Goal: Task Accomplishment & Management: Use online tool/utility

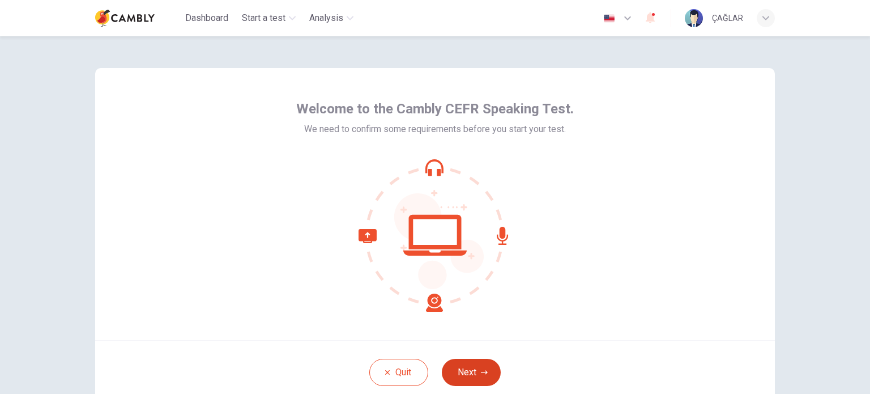
click at [471, 368] on button "Next" at bounding box center [471, 372] width 59 height 27
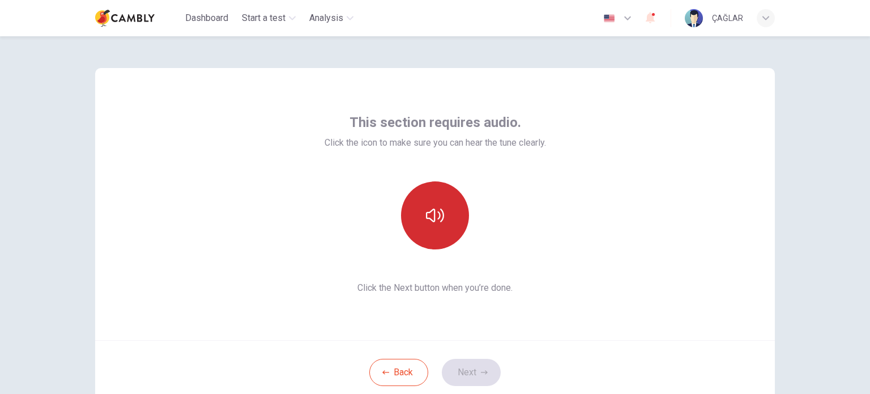
click at [442, 224] on button "button" at bounding box center [435, 215] width 68 height 68
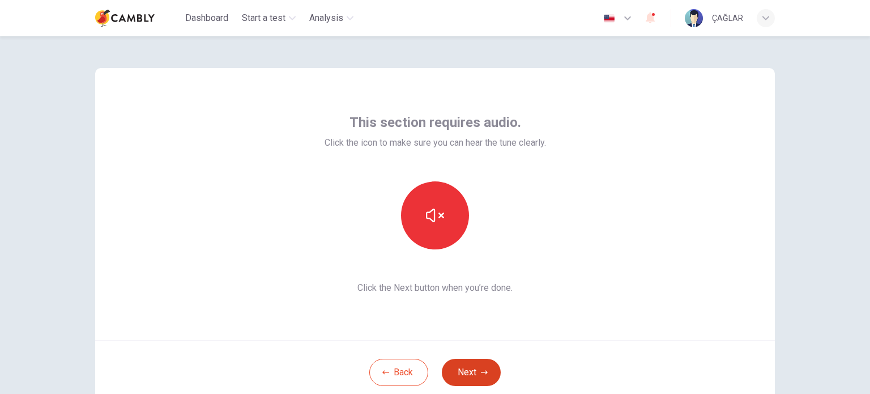
click at [467, 367] on button "Next" at bounding box center [471, 372] width 59 height 27
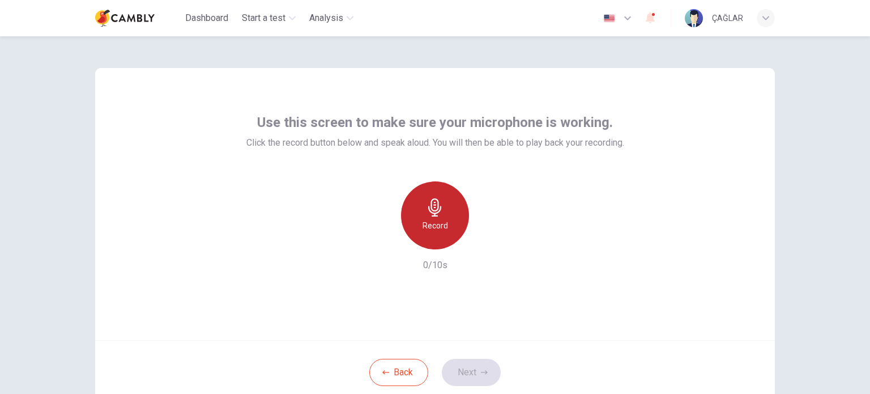
click at [436, 223] on h6 "Record" at bounding box center [435, 226] width 25 height 14
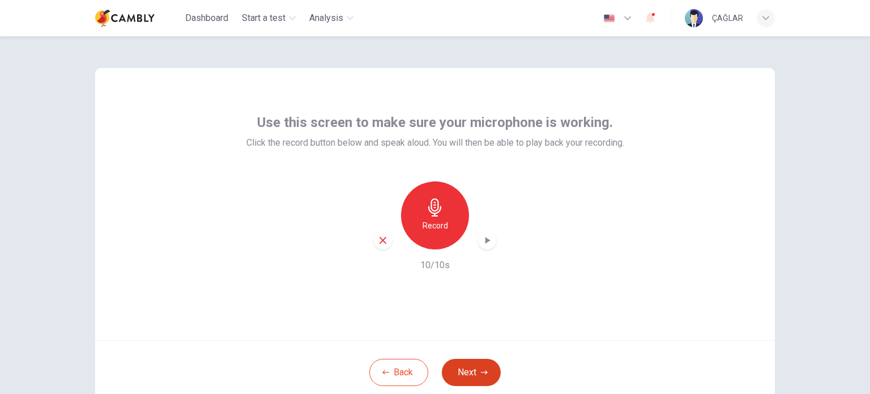
click at [467, 369] on button "Next" at bounding box center [471, 372] width 59 height 27
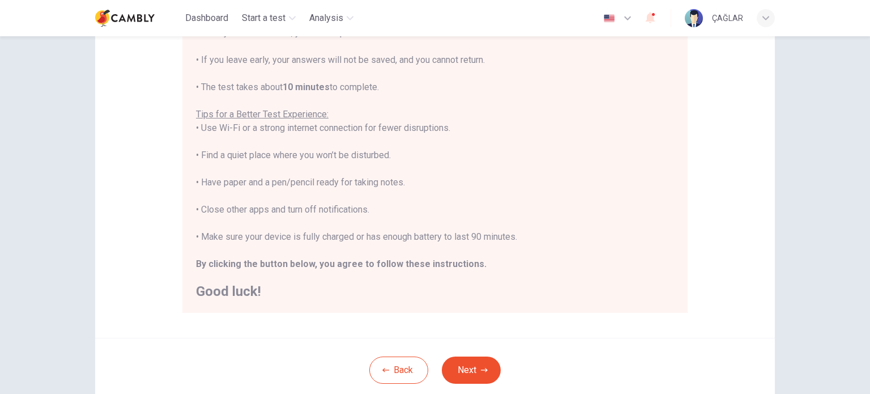
scroll to position [227, 0]
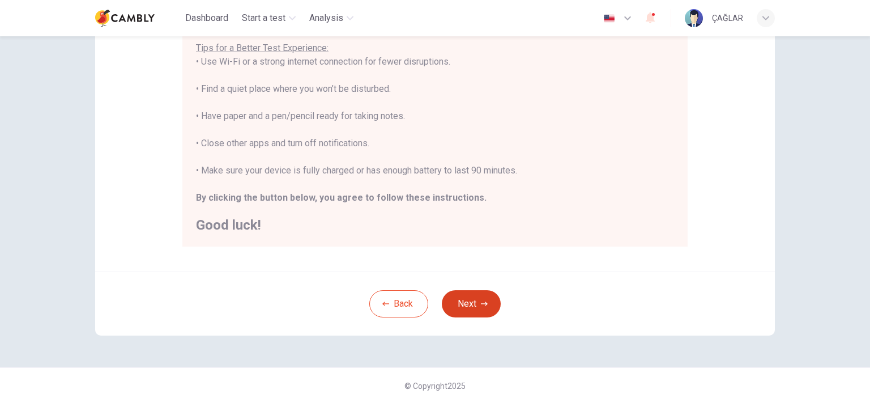
click at [465, 301] on button "Next" at bounding box center [471, 303] width 59 height 27
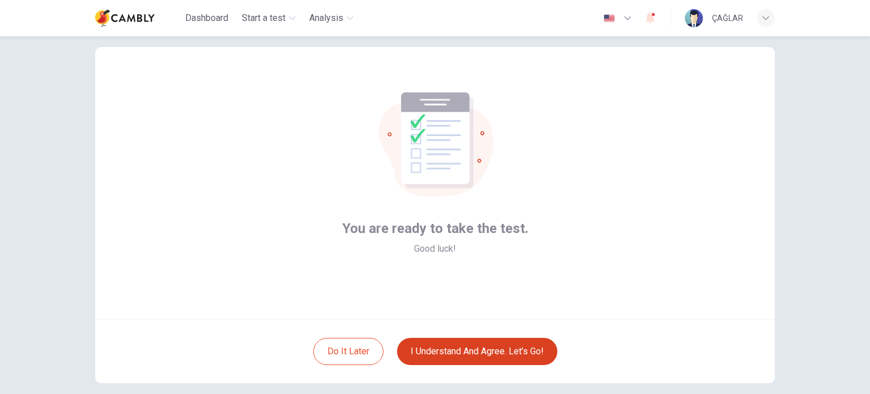
scroll to position [78, 0]
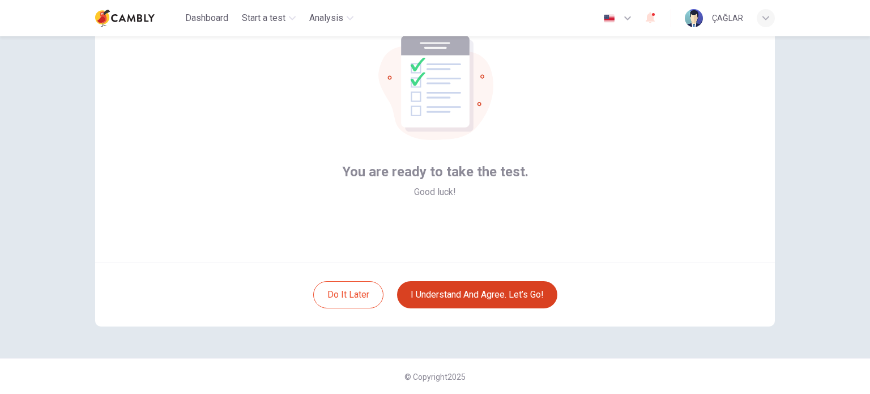
click at [474, 292] on button "I understand and agree. Let’s go!" at bounding box center [477, 294] width 160 height 27
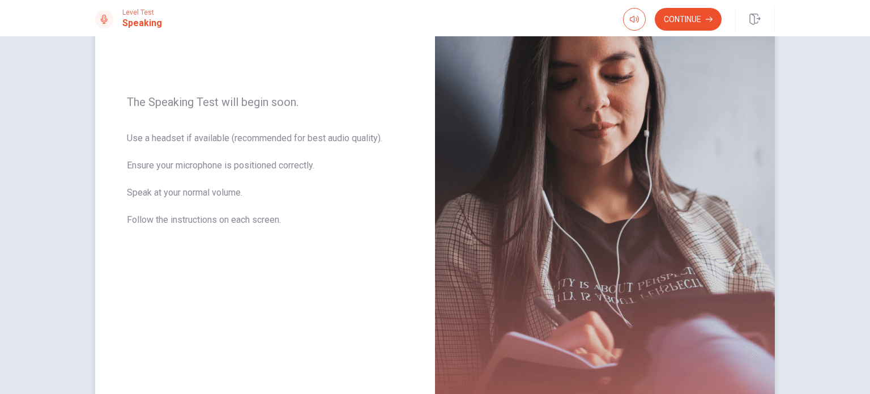
scroll to position [48, 0]
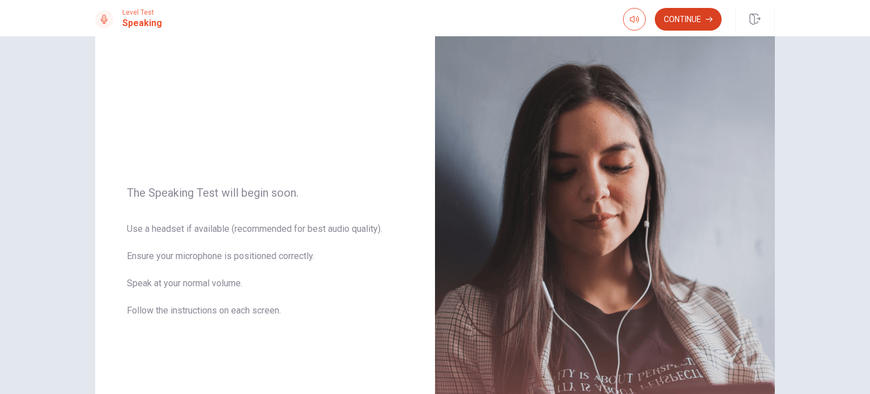
click at [682, 19] on button "Continue" at bounding box center [688, 19] width 67 height 23
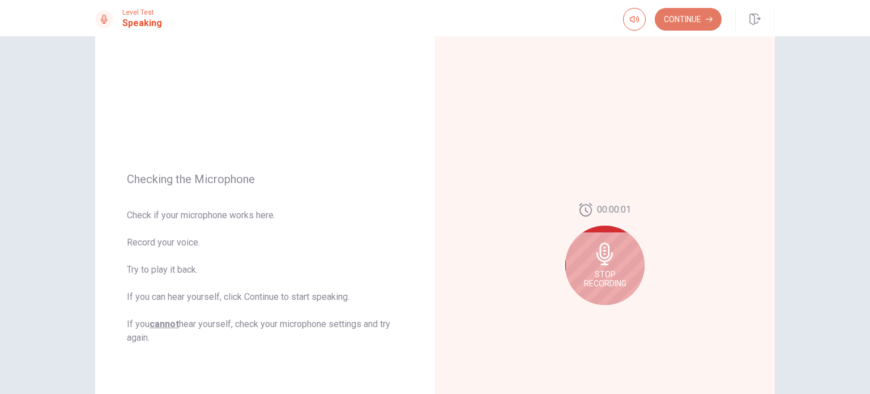
click at [686, 17] on button "Continue" at bounding box center [688, 19] width 67 height 23
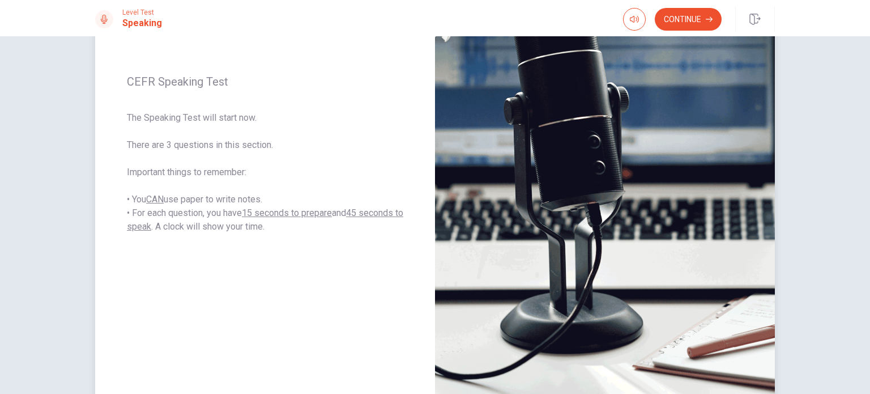
scroll to position [161, 0]
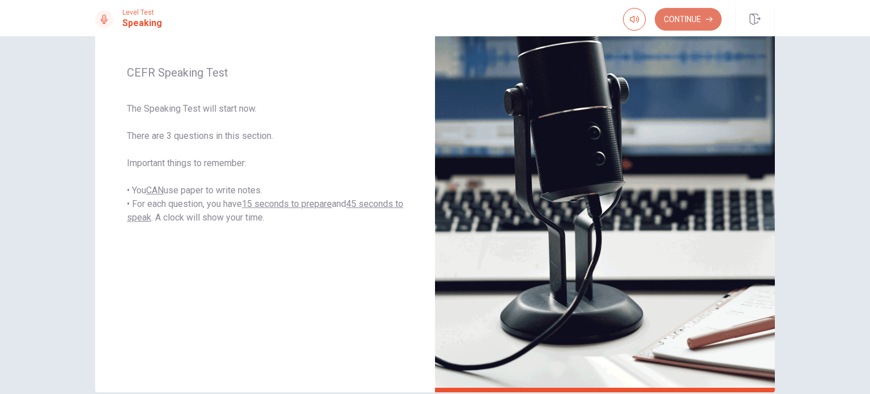
click at [673, 20] on button "Continue" at bounding box center [688, 19] width 67 height 23
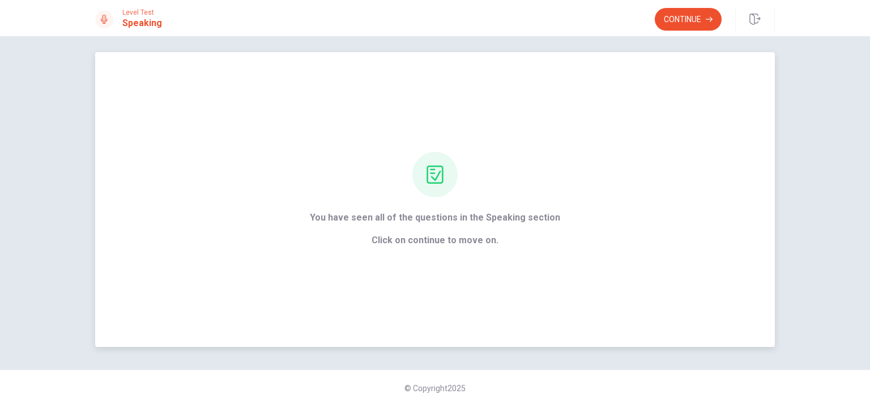
scroll to position [0, 0]
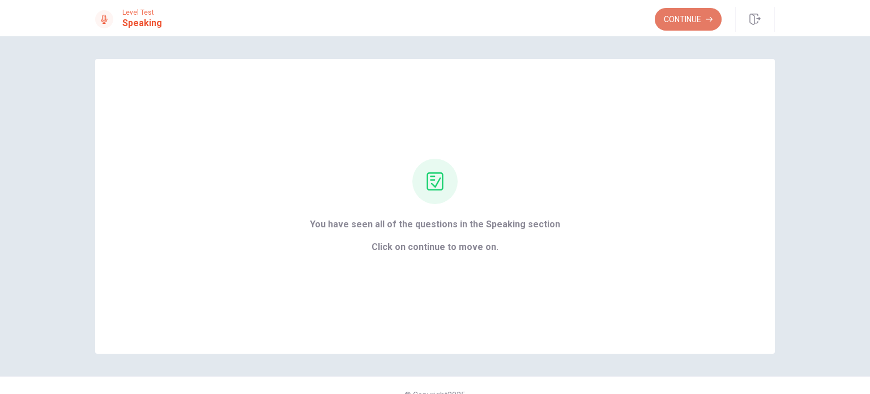
click at [689, 16] on button "Continue" at bounding box center [688, 19] width 67 height 23
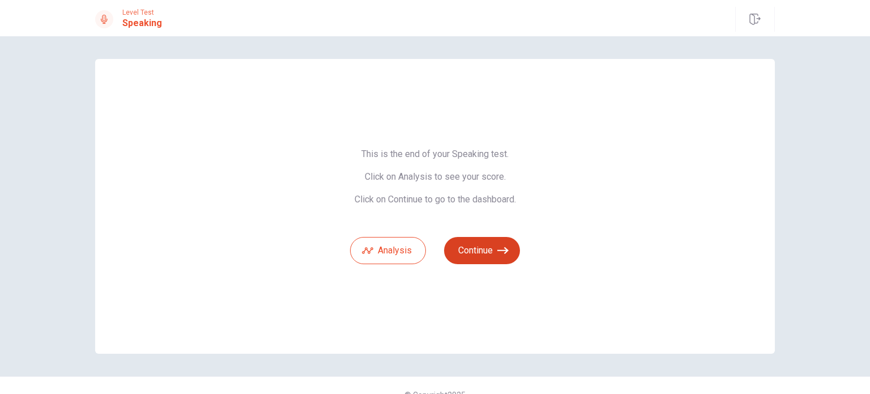
click at [484, 250] on button "Continue" at bounding box center [482, 250] width 76 height 27
